Goal: Obtain resource: Download file/media

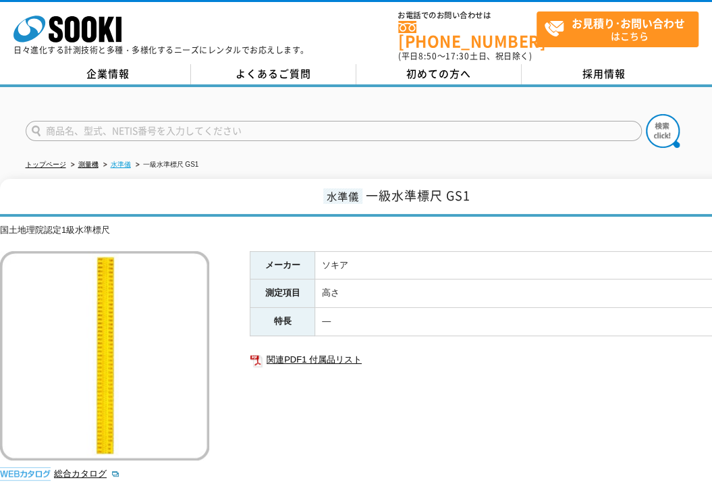
click at [125, 161] on link "水準儀" at bounding box center [121, 164] width 20 height 7
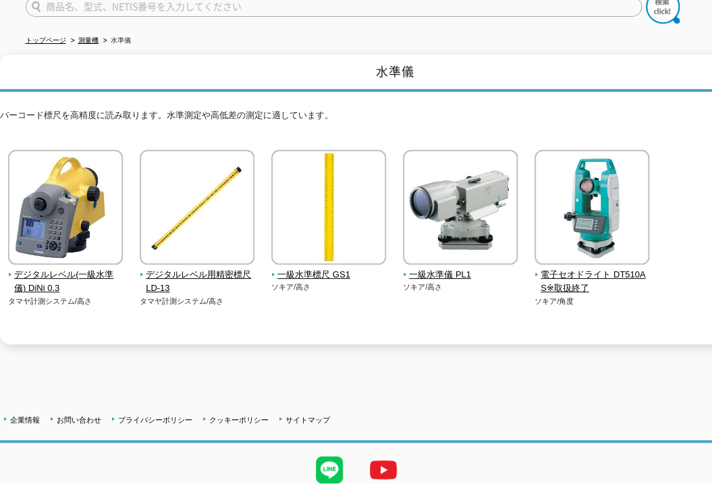
scroll to position [135, 0]
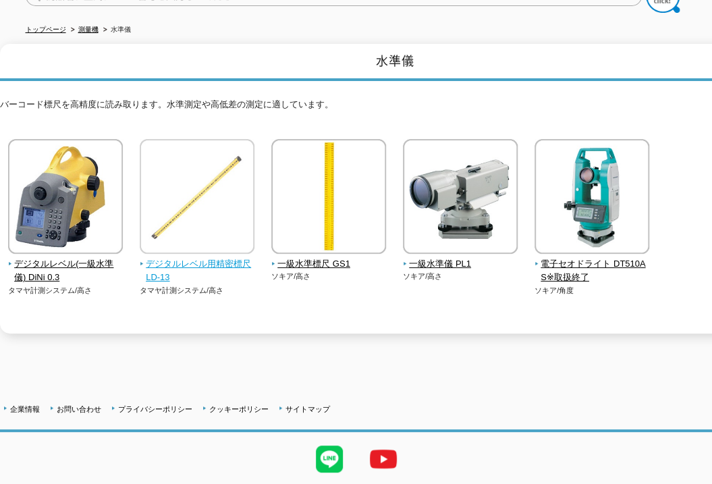
click at [215, 243] on img at bounding box center [197, 198] width 115 height 118
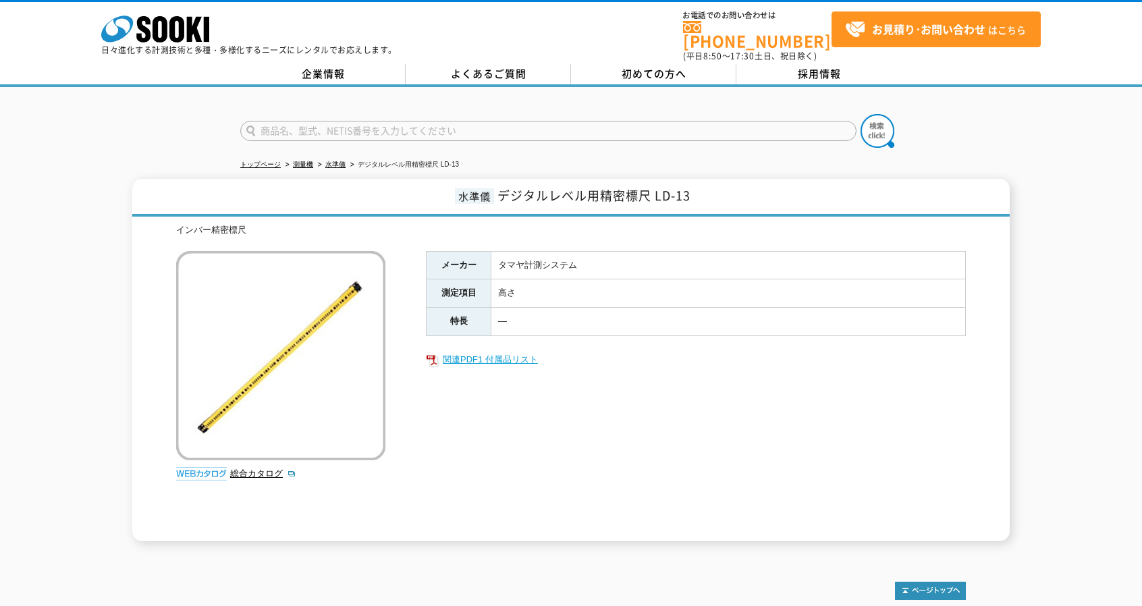
click at [470, 351] on link "関連PDF1 付属品リスト" at bounding box center [696, 360] width 540 height 18
